Goal: Task Accomplishment & Management: Complete application form

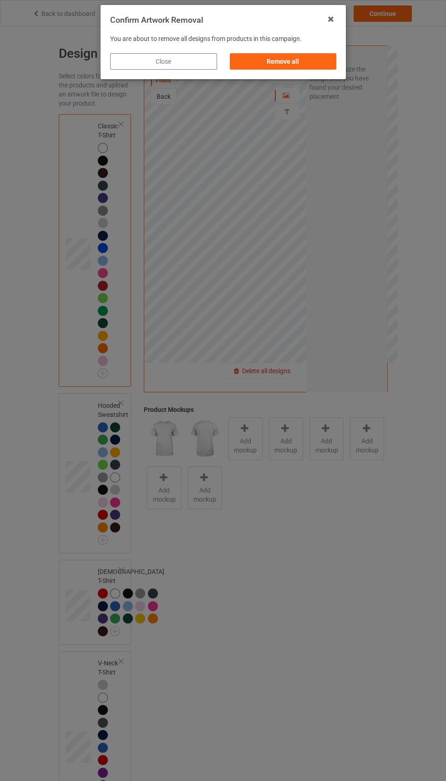
click at [315, 66] on div "Remove all" at bounding box center [282, 61] width 107 height 16
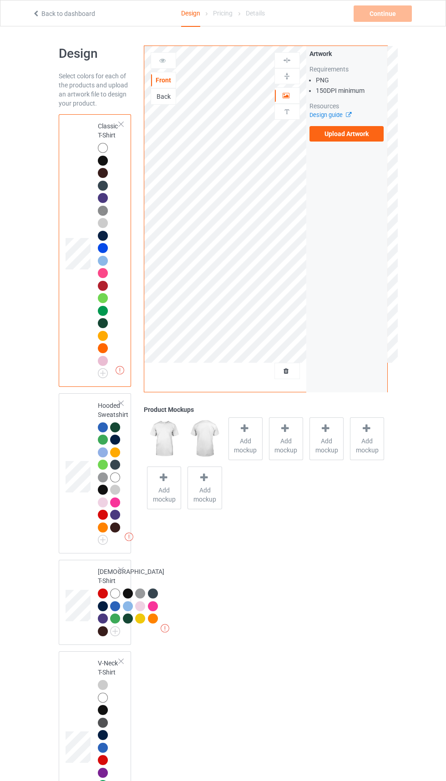
click at [347, 130] on label "Upload Artwork" at bounding box center [347, 133] width 75 height 15
click at [0, 0] on input "Upload Artwork" at bounding box center [0, 0] width 0 height 0
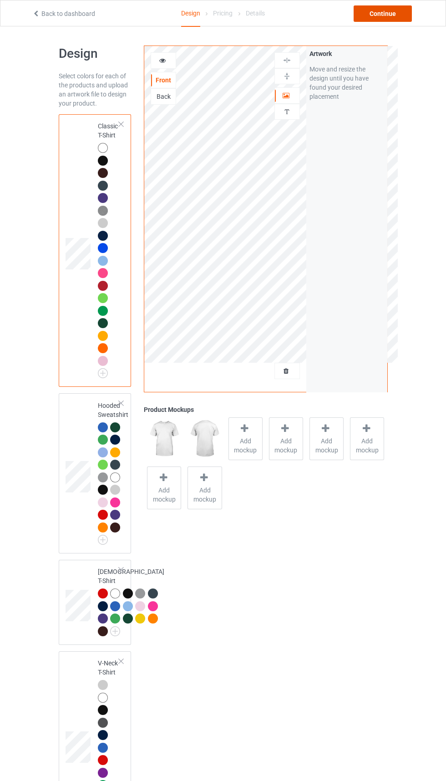
click at [389, 20] on div "Continue" at bounding box center [383, 13] width 58 height 16
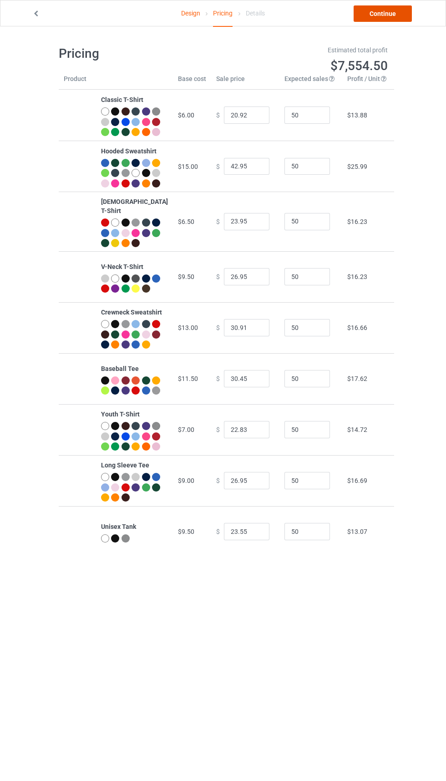
click at [386, 17] on link "Continue" at bounding box center [383, 13] width 58 height 16
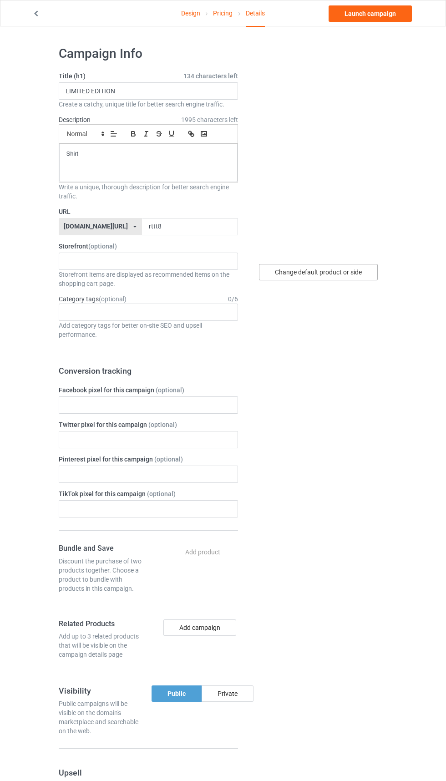
click at [349, 268] on div "Change default product or side" at bounding box center [318, 272] width 119 height 16
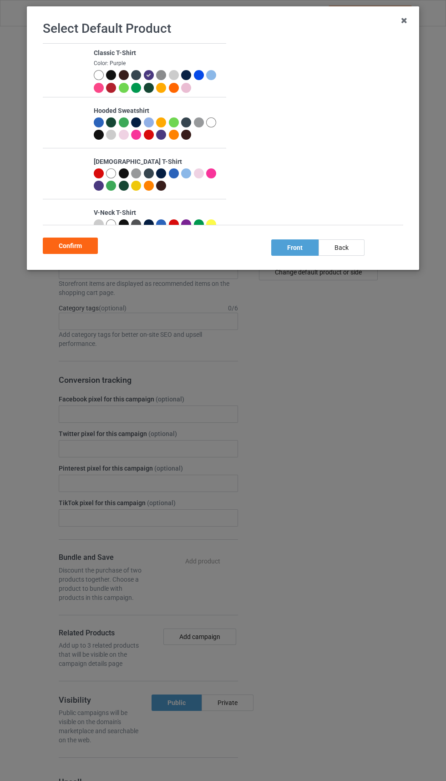
click at [99, 74] on div at bounding box center [99, 75] width 10 height 10
click at [70, 246] on div "Confirm" at bounding box center [70, 246] width 55 height 16
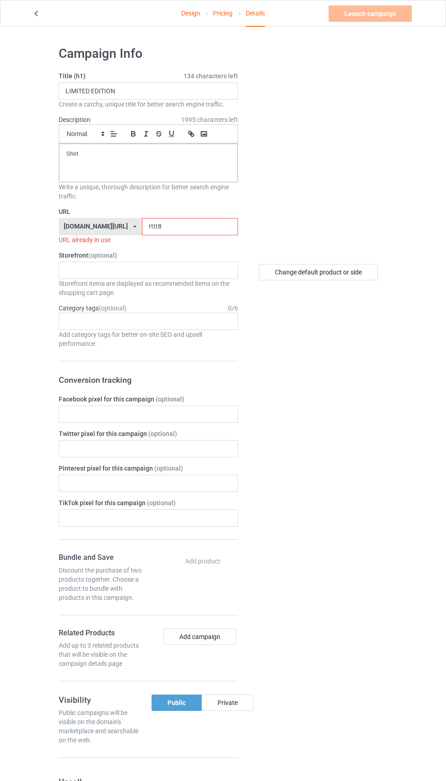
click at [190, 227] on input "rttt8" at bounding box center [190, 226] width 96 height 17
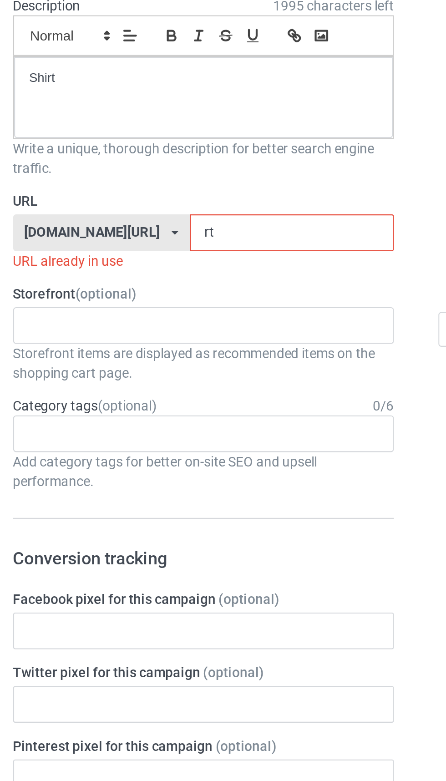
type input "r"
type input "Addrp"
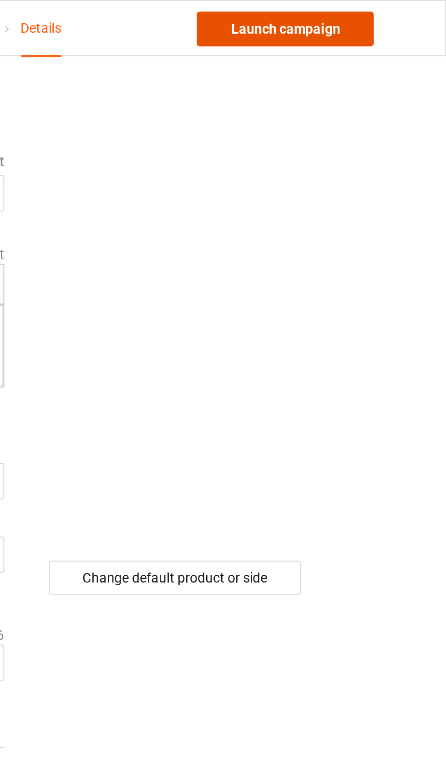
click at [391, 15] on link "Launch campaign" at bounding box center [370, 13] width 83 height 16
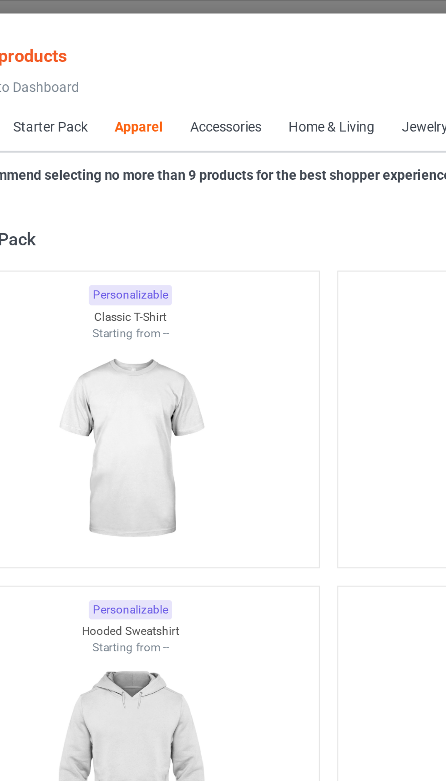
scroll to position [487, 0]
